Goal: Task Accomplishment & Management: Manage account settings

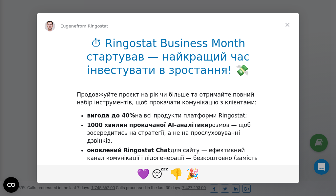
click at [289, 25] on span "Close" at bounding box center [287, 25] width 24 height 24
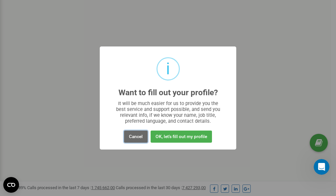
click at [138, 137] on button "Cancel" at bounding box center [136, 137] width 24 height 12
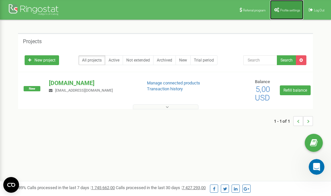
click at [285, 11] on span "Profile settings" at bounding box center [290, 11] width 20 height 4
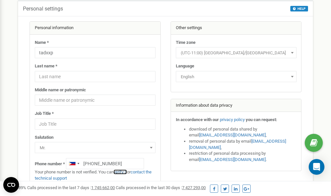
click at [125, 173] on link "verify it" at bounding box center [119, 172] width 13 height 5
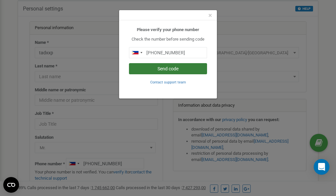
click at [159, 70] on button "Send code" at bounding box center [168, 68] width 78 height 11
